Goal: Book appointment/travel/reservation

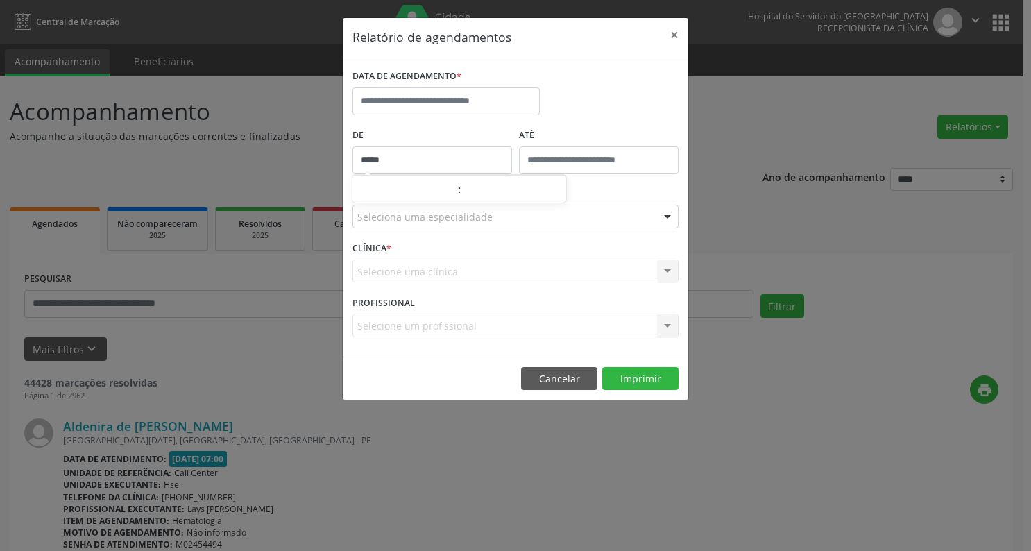
select select "*"
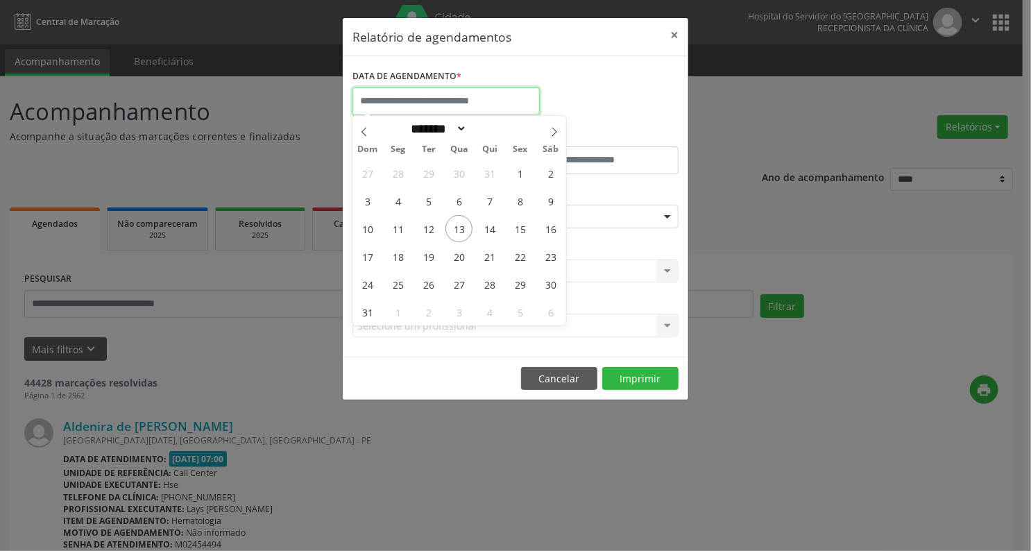
click at [449, 102] on input "text" at bounding box center [445, 101] width 187 height 28
click at [492, 232] on span "14" at bounding box center [489, 228] width 27 height 27
type input "**********"
click at [492, 232] on span "14" at bounding box center [489, 228] width 27 height 27
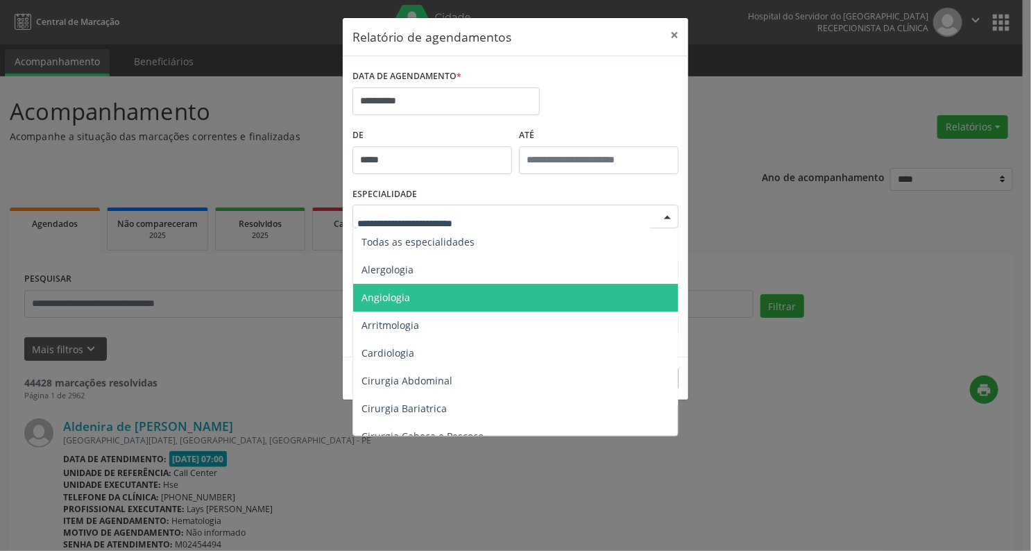
click at [411, 292] on span "Angiologia" at bounding box center [516, 298] width 327 height 28
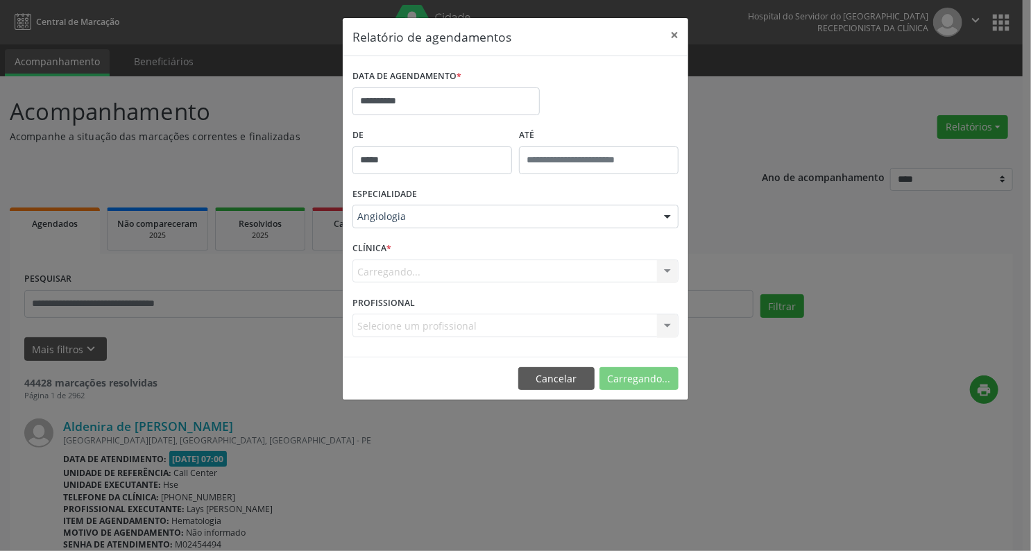
click at [379, 250] on label "CLÍNICA *" at bounding box center [371, 249] width 39 height 22
click at [669, 272] on div "Carregando... Nenhum resultado encontrado para: " " Não há nenhuma opção para s…" at bounding box center [515, 271] width 326 height 24
click at [388, 246] on span "*" at bounding box center [388, 248] width 5 height 12
click at [666, 269] on div at bounding box center [667, 272] width 21 height 24
click at [664, 270] on div at bounding box center [667, 272] width 21 height 24
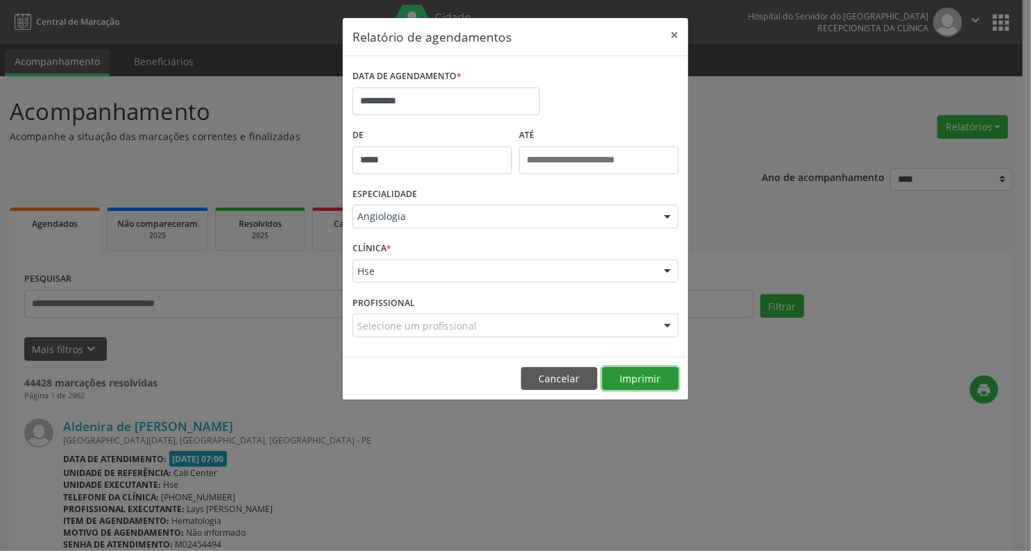
click at [638, 372] on button "Imprimir" at bounding box center [640, 379] width 76 height 24
